Goal: Transaction & Acquisition: Purchase product/service

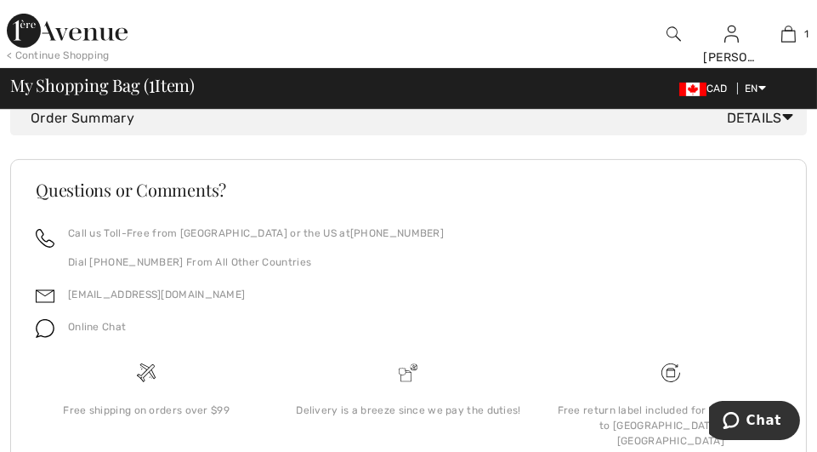
scroll to position [933, 0]
click at [742, 128] on span "Details" at bounding box center [763, 117] width 73 height 20
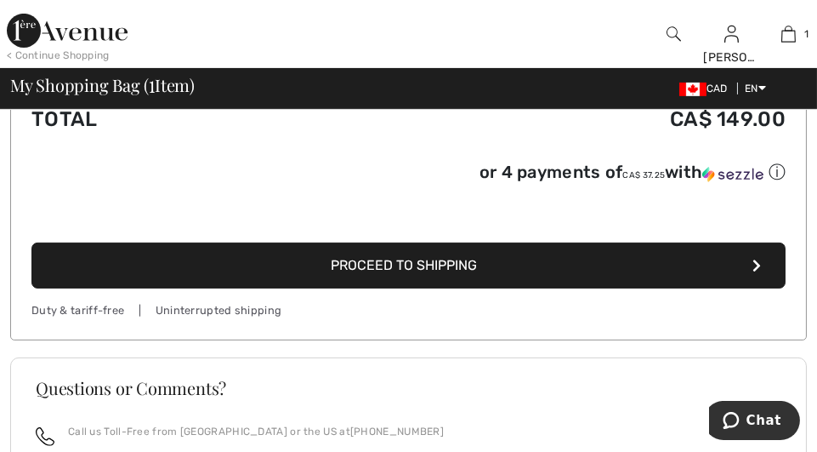
scroll to position [1103, 0]
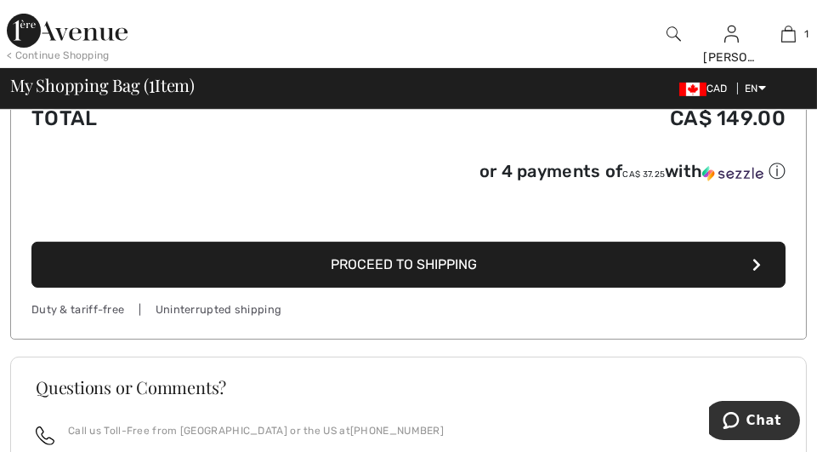
click at [688, 90] on img at bounding box center [692, 89] width 27 height 14
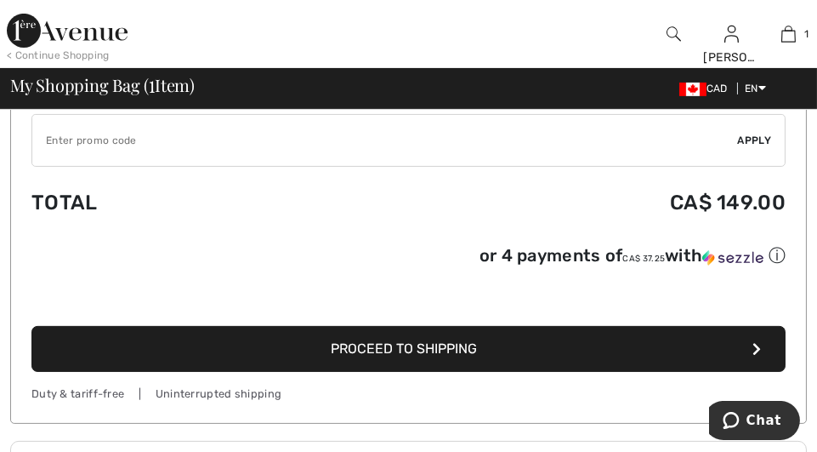
scroll to position [1019, 0]
click at [755, 350] on icon "button" at bounding box center [757, 349] width 9 height 14
click at [753, 354] on button "Proceed to Shipping" at bounding box center [408, 349] width 754 height 46
click at [757, 355] on icon "button" at bounding box center [757, 349] width 9 height 14
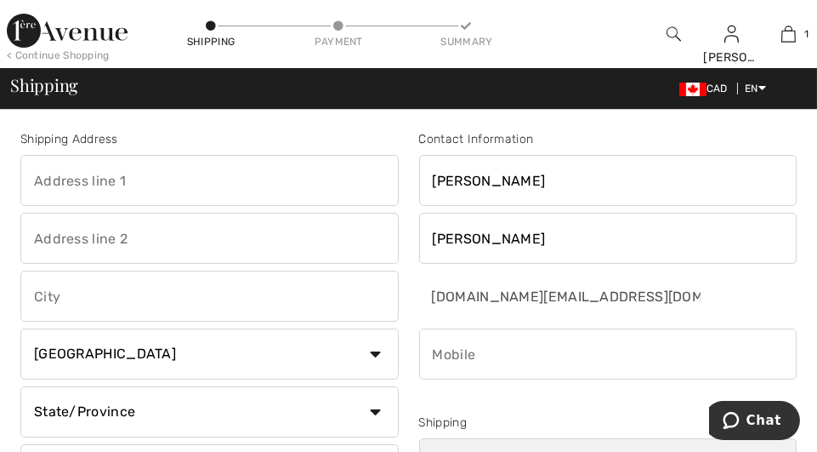
click at [38, 179] on input "text" at bounding box center [209, 180] width 378 height 51
type input "5692, rue St-Louis apt 504"
click at [38, 292] on input "text" at bounding box center [209, 295] width 378 height 51
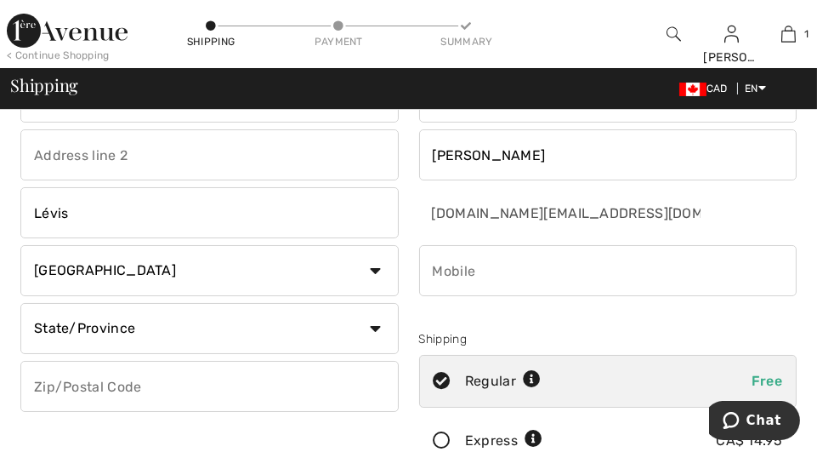
scroll to position [84, 0]
type input "Lévis"
click at [376, 323] on select "State/Province Alberta British Columbia Manitoba New Brunswick Newfoundland and…" at bounding box center [209, 327] width 378 height 51
select select "QC"
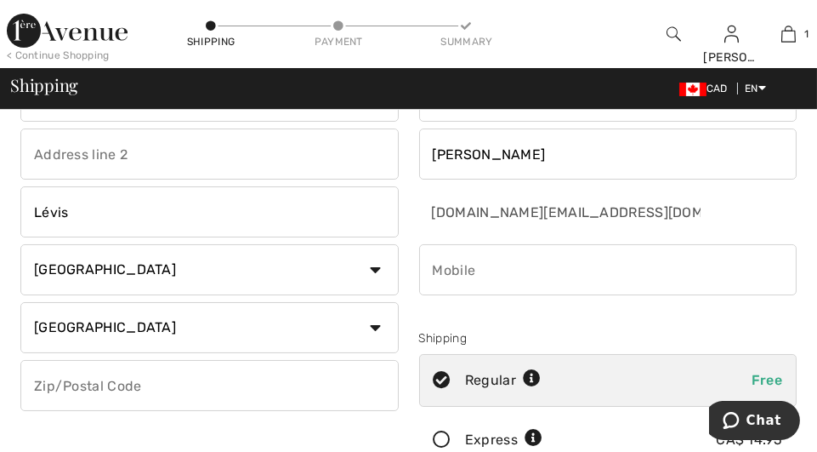
click at [20, 302] on select "State/Province Alberta British Columbia Manitoba New Brunswick Newfoundland and…" at bounding box center [209, 327] width 378 height 51
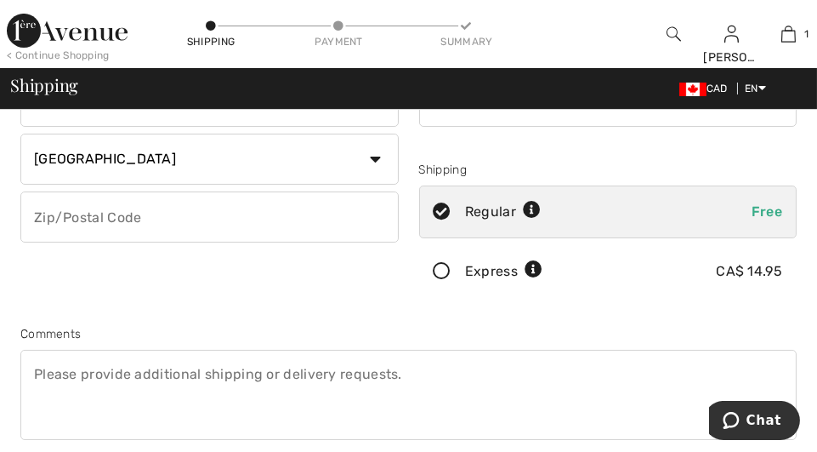
scroll to position [253, 0]
click at [37, 215] on input "text" at bounding box center [209, 215] width 378 height 51
type input "G6V0J3"
click at [37, 392] on textarea at bounding box center [408, 394] width 776 height 90
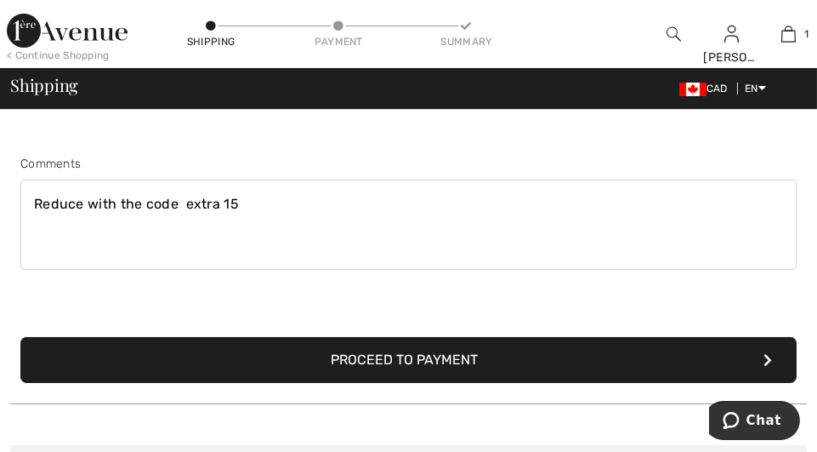
scroll to position [424, 0]
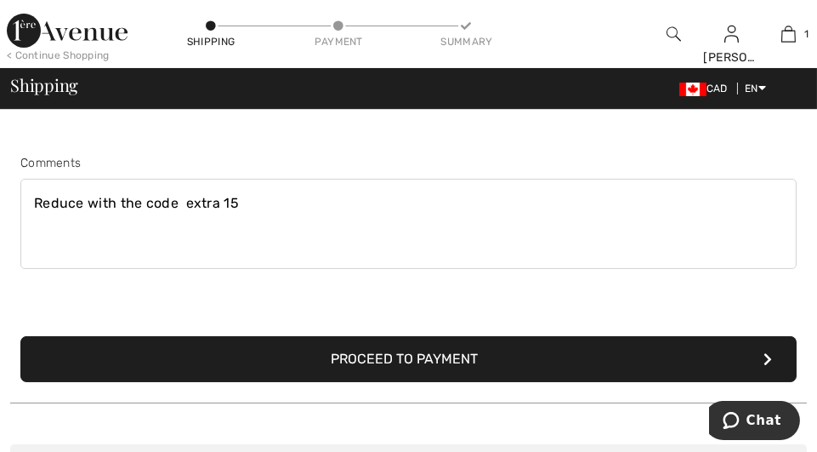
type textarea "Reduce with the code extra 15"
click at [441, 361] on button "Proceed to Payment" at bounding box center [408, 359] width 776 height 46
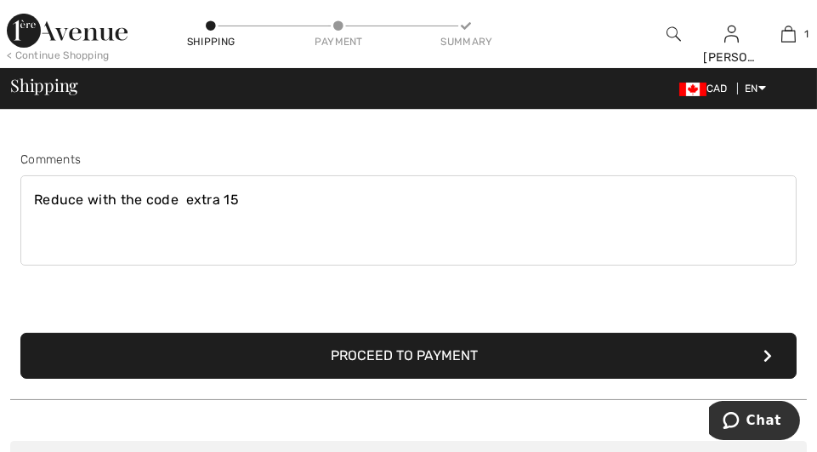
scroll to position [446, 0]
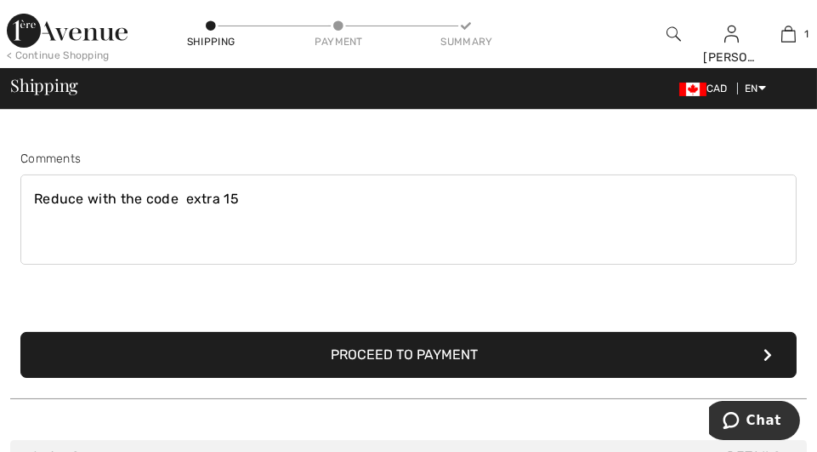
click at [429, 348] on button "Proceed to Payment" at bounding box center [408, 355] width 776 height 46
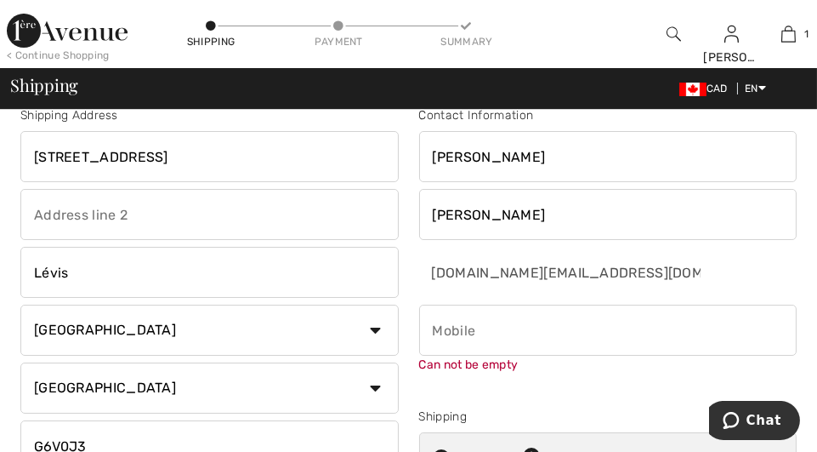
scroll to position [23, 0]
click at [437, 329] on input "phone" at bounding box center [608, 330] width 378 height 51
click at [446, 332] on input "phone" at bounding box center [608, 330] width 378 height 51
type input "4182557573"
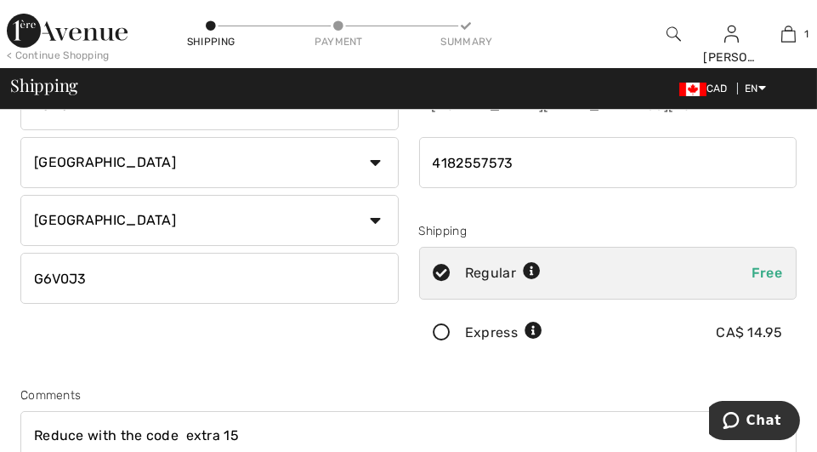
scroll to position [191, 0]
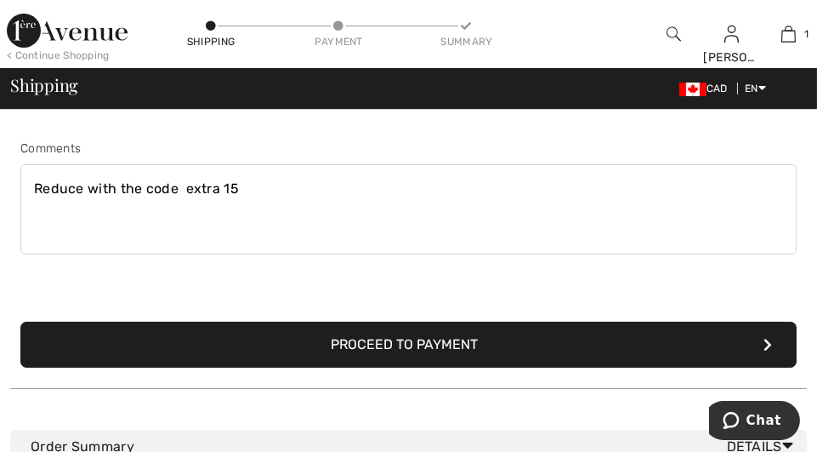
click at [452, 347] on button "Proceed to Payment" at bounding box center [408, 344] width 776 height 46
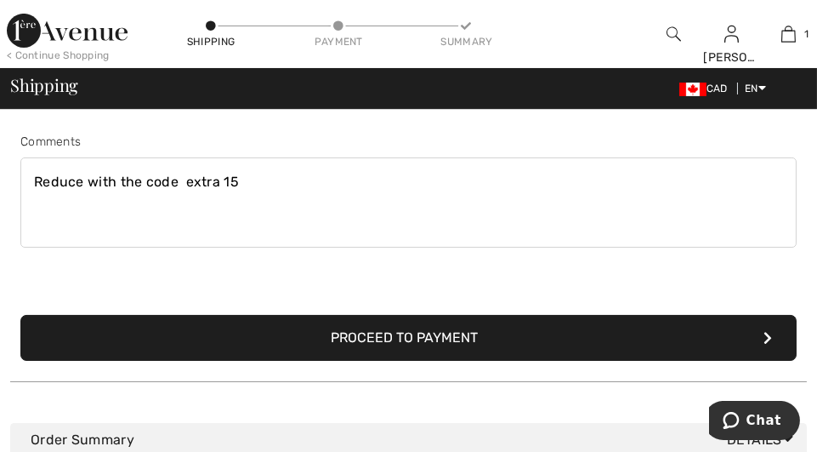
scroll to position [445, 0]
click at [451, 339] on button "Proceed to Payment" at bounding box center [408, 338] width 776 height 46
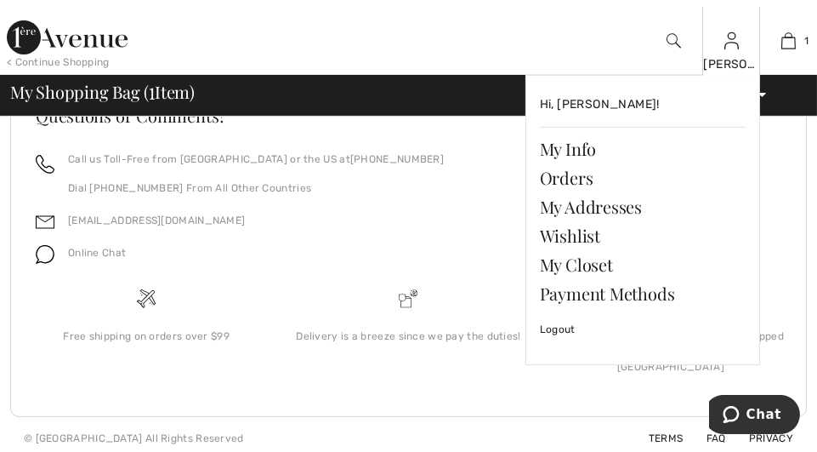
scroll to position [1009, 0]
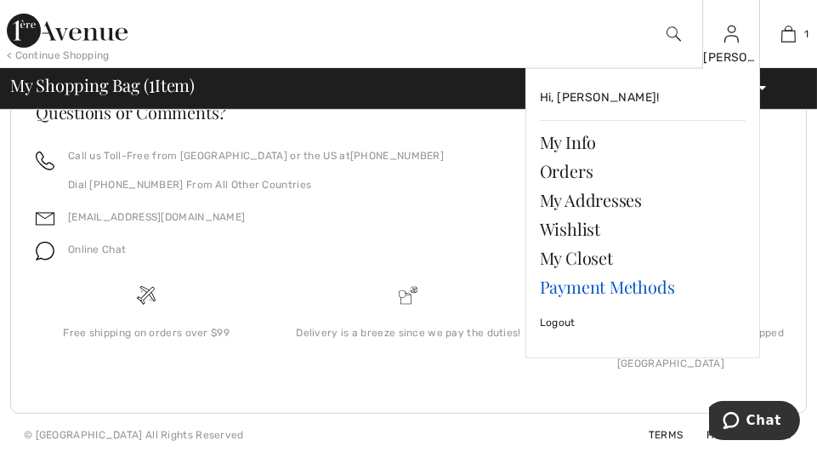
click at [579, 287] on link "Payment Methods" at bounding box center [643, 286] width 206 height 29
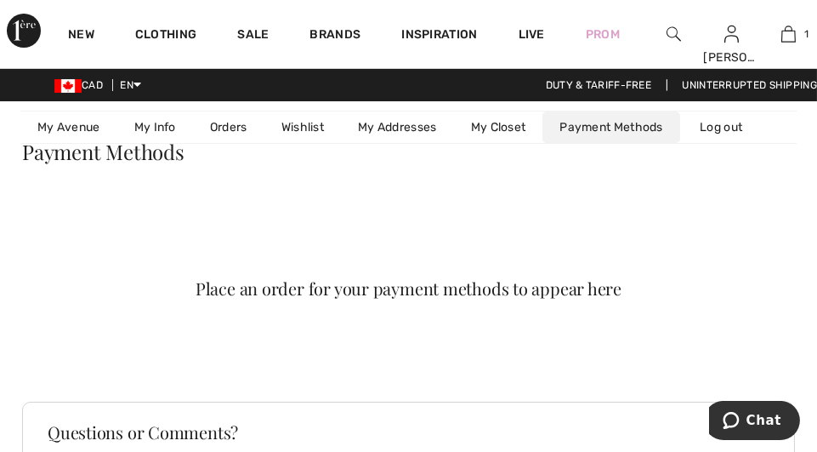
click at [151, 125] on link "My Info" at bounding box center [155, 126] width 76 height 31
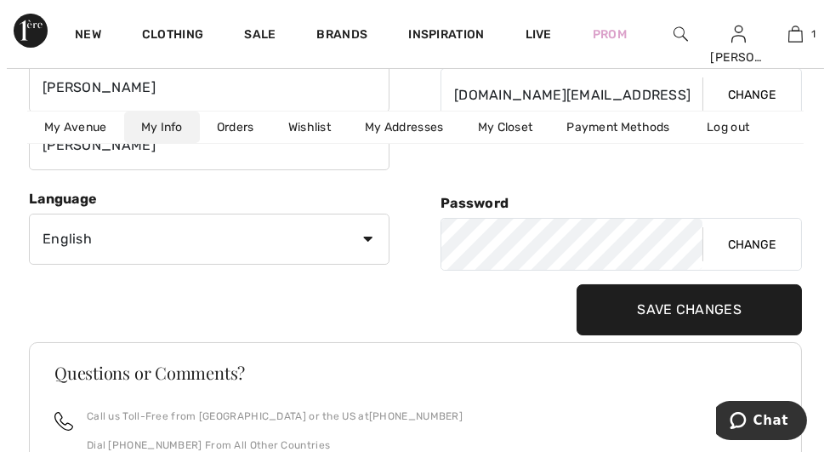
scroll to position [201, 0]
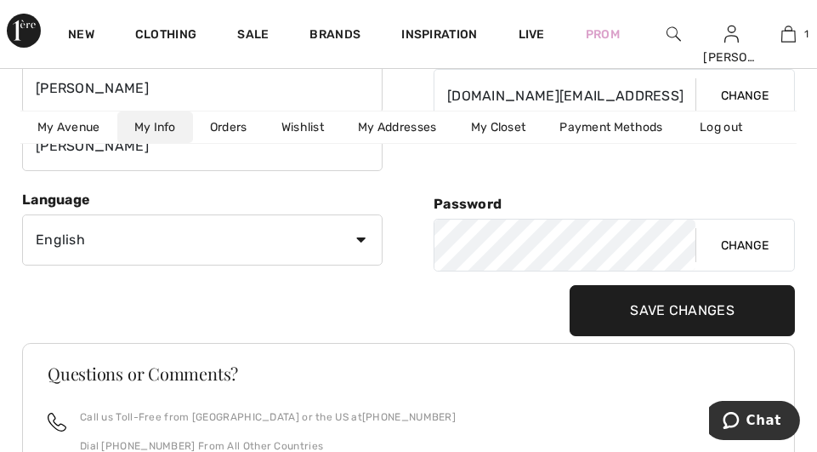
click at [680, 306] on input "Save Changes" at bounding box center [682, 310] width 225 height 51
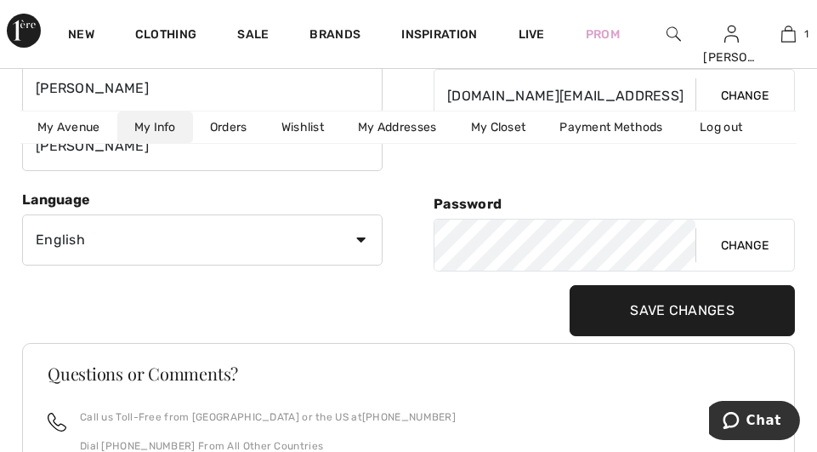
click at [746, 243] on button "Change" at bounding box center [745, 244] width 99 height 51
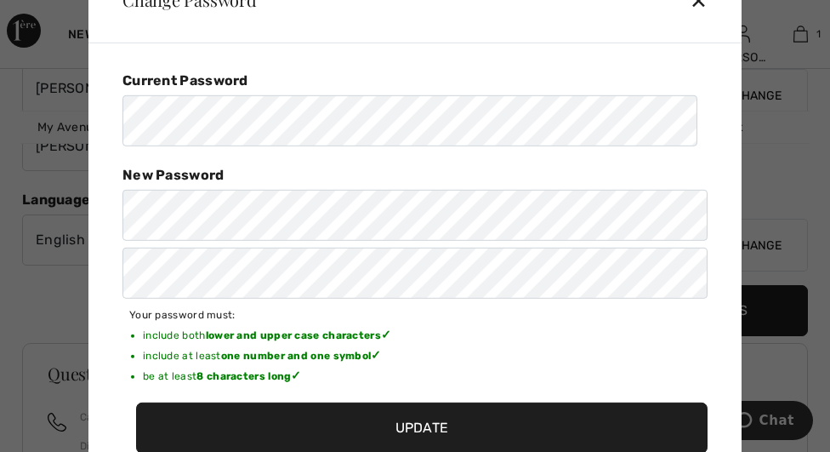
click at [421, 430] on input "Update" at bounding box center [421, 427] width 571 height 51
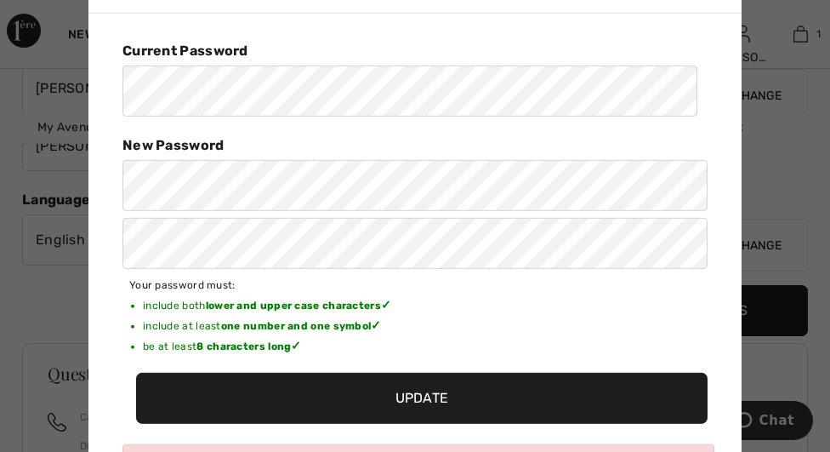
click at [424, 403] on input "Update" at bounding box center [421, 397] width 571 height 51
click at [425, 391] on input "Update" at bounding box center [421, 397] width 571 height 51
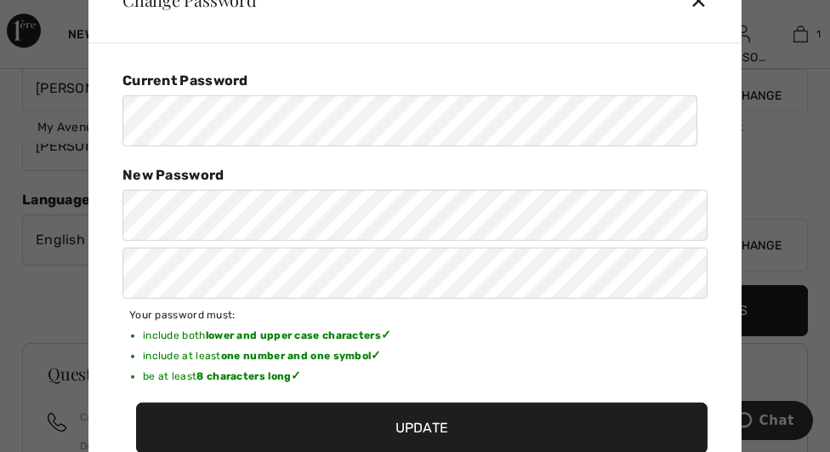
click at [425, 391] on div "Your password must: include both lower and upper case characters ✓ include at l…" at bounding box center [414, 350] width 585 height 90
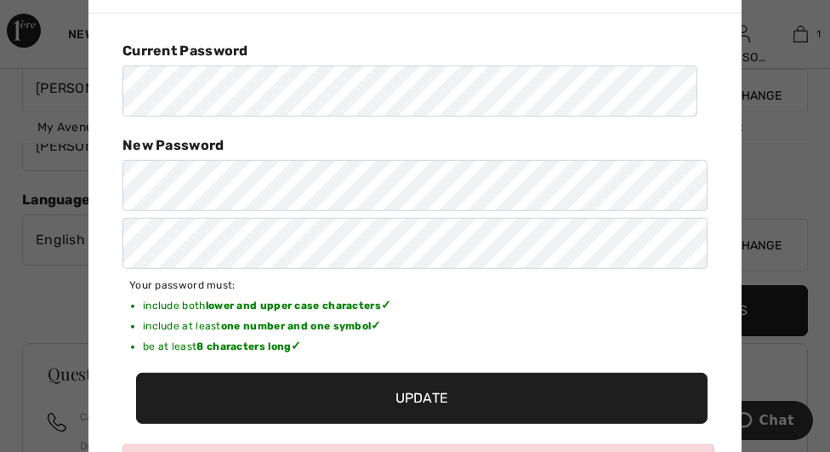
click at [423, 397] on input "Update" at bounding box center [421, 397] width 571 height 51
